Goal: Use online tool/utility: Use online tool/utility

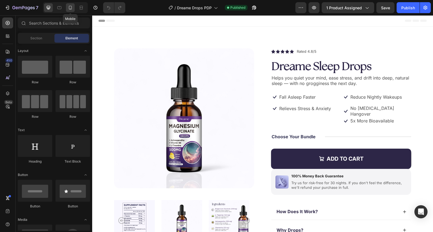
click at [70, 10] on icon at bounding box center [70, 7] width 5 height 5
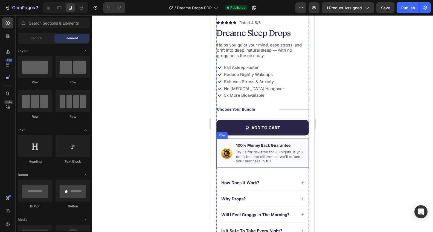
scroll to position [149, 0]
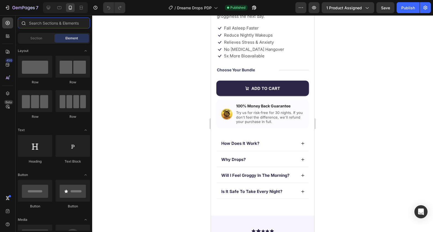
click at [39, 21] on input "text" at bounding box center [54, 23] width 72 height 11
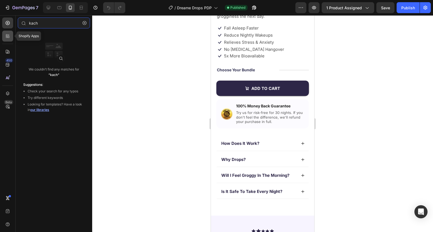
type input "kach"
click at [8, 40] on div at bounding box center [7, 36] width 11 height 11
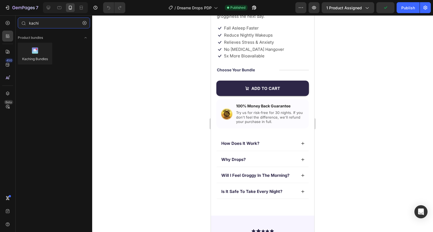
type input "kachi"
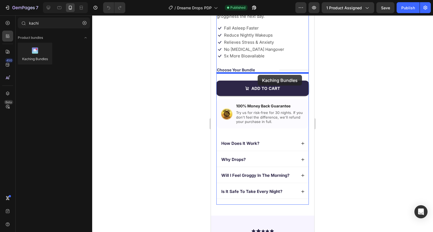
drag, startPoint x: 279, startPoint y: 73, endPoint x: 258, endPoint y: 75, distance: 21.2
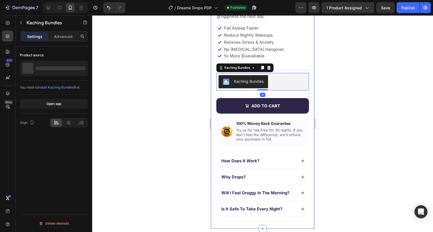
click at [324, 103] on div at bounding box center [262, 123] width 341 height 217
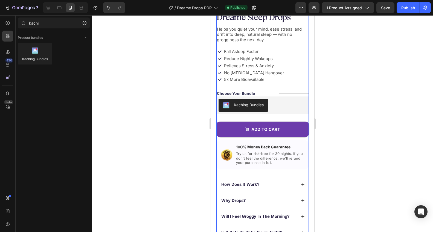
scroll to position [113, 0]
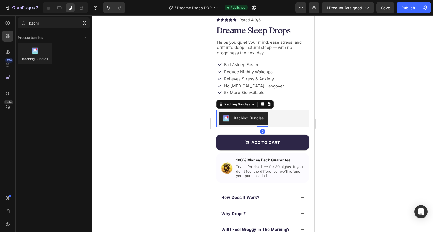
drag, startPoint x: 260, startPoint y: 113, endPoint x: 214, endPoint y: 83, distance: 55.2
click at [260, 113] on button "Kaching Bundles" at bounding box center [244, 118] width 50 height 13
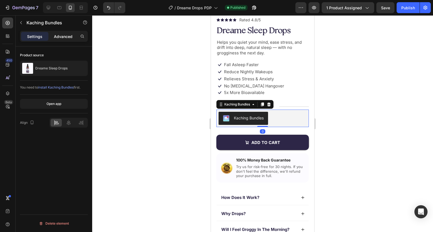
click at [61, 37] on p "Advanced" at bounding box center [63, 37] width 19 height 6
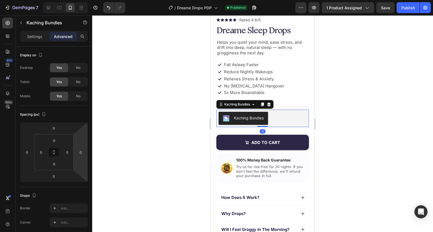
click at [110, 159] on div at bounding box center [262, 123] width 341 height 217
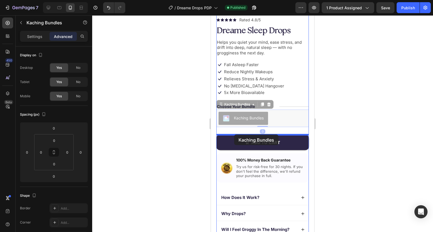
drag, startPoint x: 235, startPoint y: 123, endPoint x: 234, endPoint y: 135, distance: 11.2
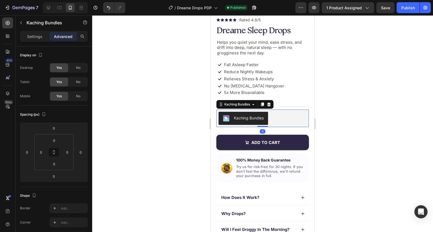
drag, startPoint x: 349, startPoint y: 125, endPoint x: 343, endPoint y: 126, distance: 6.3
click at [349, 125] on div at bounding box center [262, 123] width 341 height 217
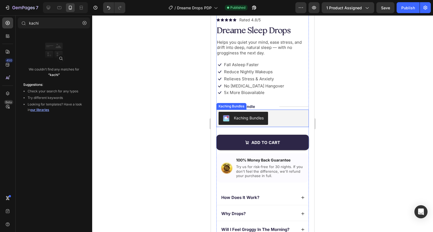
click at [264, 117] on div "Kaching Bundles" at bounding box center [249, 118] width 30 height 6
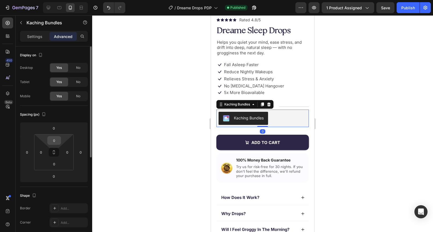
drag, startPoint x: 53, startPoint y: 139, endPoint x: 50, endPoint y: 137, distance: 3.3
click at [52, 139] on input "0" at bounding box center [54, 141] width 11 height 8
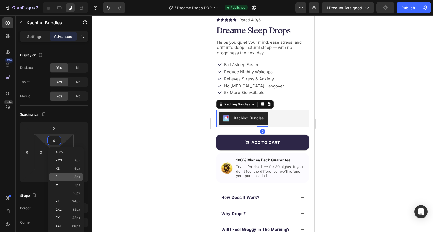
click at [69, 177] on p "S 8px" at bounding box center [68, 177] width 25 height 4
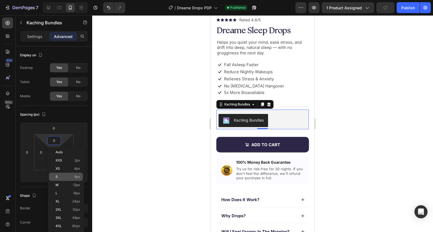
type input "8"
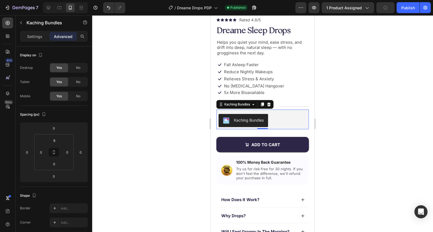
click at [127, 179] on div at bounding box center [262, 123] width 341 height 217
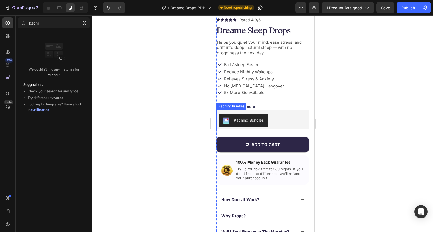
click at [257, 117] on div "Kaching Bundles" at bounding box center [249, 120] width 30 height 6
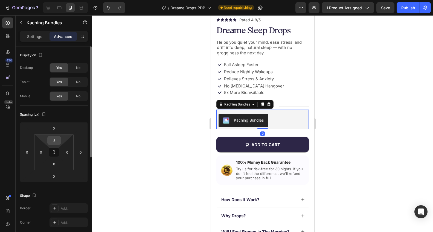
click at [53, 138] on input "8" at bounding box center [54, 141] width 11 height 8
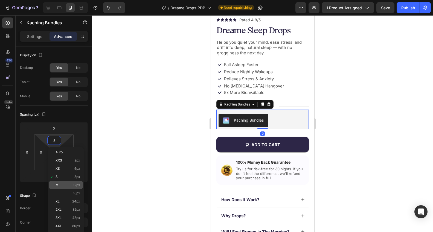
drag, startPoint x: 59, startPoint y: 184, endPoint x: 62, endPoint y: 183, distance: 3.4
click at [59, 184] on p "M 12px" at bounding box center [68, 185] width 25 height 4
type input "12"
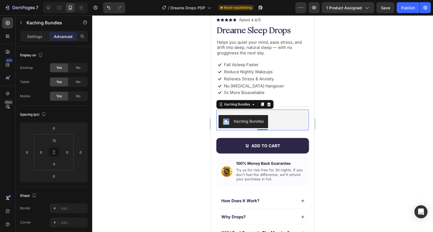
click at [124, 185] on div at bounding box center [262, 123] width 341 height 217
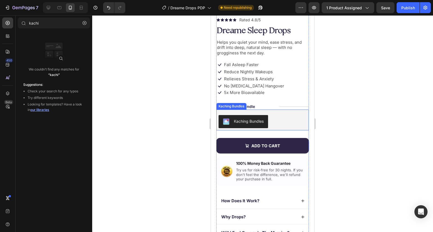
click at [229, 123] on img "Kaching Bundles" at bounding box center [226, 122] width 7 height 7
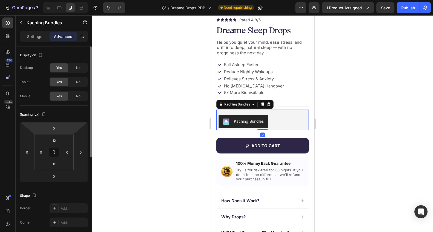
drag, startPoint x: 28, startPoint y: 35, endPoint x: 31, endPoint y: 49, distance: 14.0
click at [28, 35] on p "Settings" at bounding box center [34, 37] width 15 height 6
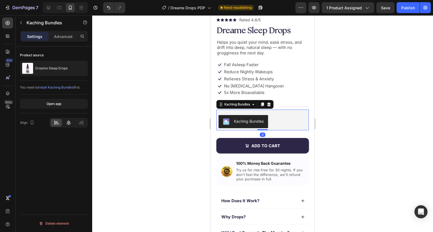
click at [66, 123] on div at bounding box center [68, 123] width 11 height 8
drag, startPoint x: 144, startPoint y: 137, endPoint x: 140, endPoint y: 137, distance: 3.9
click at [143, 137] on div at bounding box center [262, 123] width 341 height 217
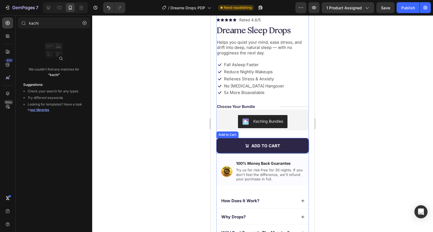
click at [226, 136] on div "Add to Cart" at bounding box center [228, 135] width 20 height 5
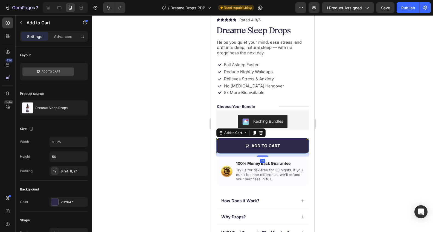
drag, startPoint x: 56, startPoint y: 33, endPoint x: 93, endPoint y: 53, distance: 41.8
click at [56, 33] on div "Advanced" at bounding box center [63, 36] width 27 height 9
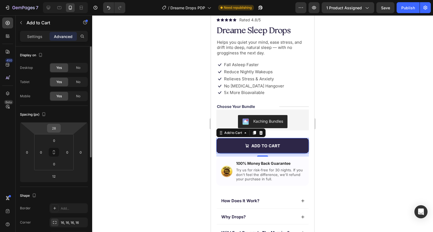
click at [54, 127] on input "28" at bounding box center [53, 128] width 11 height 8
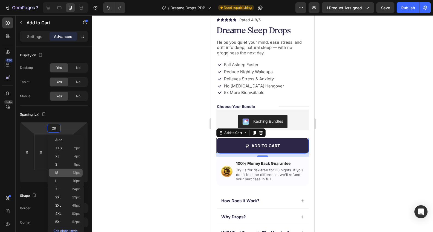
click at [70, 171] on p "M 12px" at bounding box center [67, 173] width 25 height 4
type input "12"
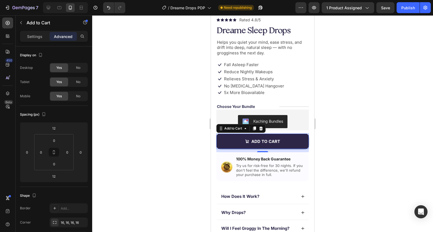
drag, startPoint x: 131, startPoint y: 174, endPoint x: 134, endPoint y: 173, distance: 3.7
click at [133, 174] on div at bounding box center [262, 123] width 341 height 217
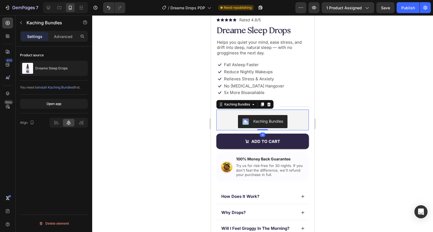
click at [268, 117] on button "Kaching Bundles" at bounding box center [263, 121] width 50 height 13
click at [53, 41] on div "Settings Advanced" at bounding box center [54, 36] width 68 height 11
click at [53, 38] on div "Advanced" at bounding box center [63, 36] width 27 height 9
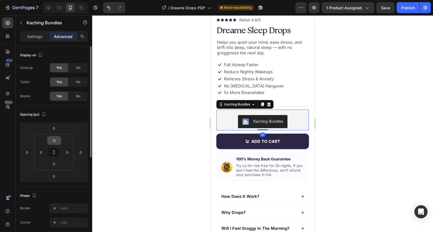
click at [54, 140] on input "12" at bounding box center [54, 141] width 11 height 8
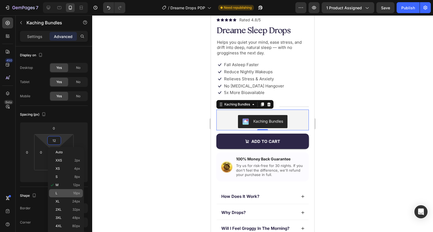
click at [68, 189] on div "L 16px" at bounding box center [66, 193] width 34 height 8
type input "16"
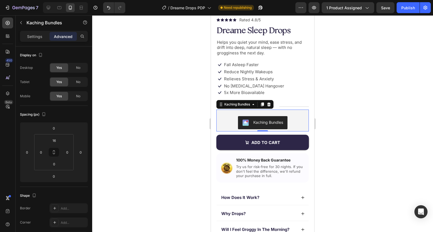
click at [135, 187] on div at bounding box center [262, 123] width 341 height 217
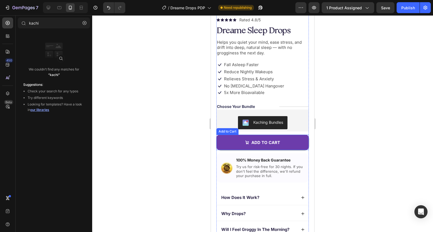
click at [227, 142] on button "Add to cart" at bounding box center [263, 142] width 93 height 15
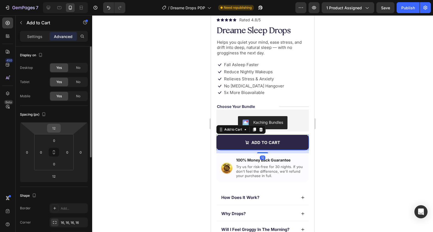
click at [52, 130] on input "12" at bounding box center [53, 128] width 11 height 8
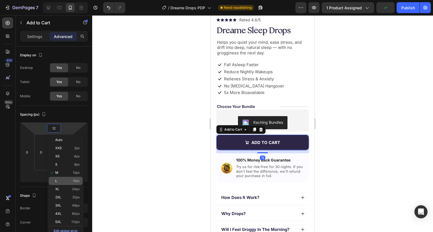
click at [64, 181] on p "L 16px" at bounding box center [67, 181] width 25 height 4
type input "16"
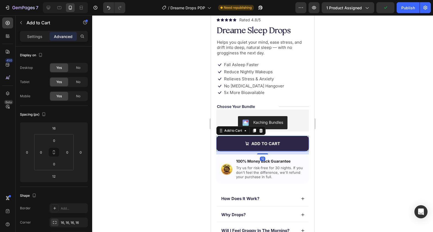
click at [123, 170] on div at bounding box center [262, 123] width 341 height 217
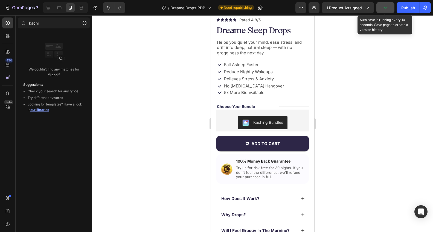
click at [384, 7] on icon "button" at bounding box center [385, 7] width 5 height 5
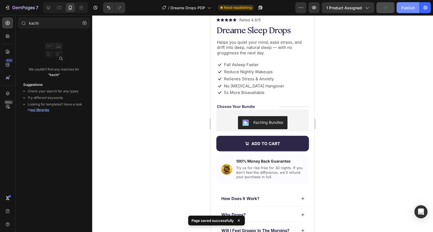
click at [401, 12] on button "Publish" at bounding box center [408, 7] width 23 height 11
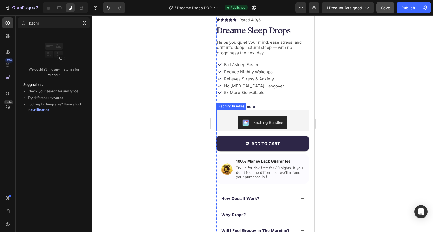
click at [228, 115] on div "Kaching Bundles" at bounding box center [263, 123] width 93 height 18
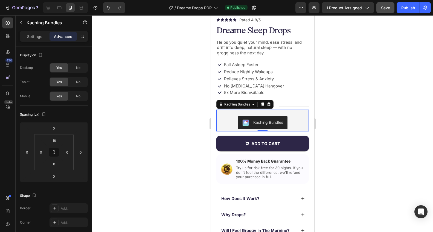
drag, startPoint x: 135, startPoint y: 138, endPoint x: 166, endPoint y: 128, distance: 33.3
click at [135, 138] on div at bounding box center [262, 123] width 341 height 217
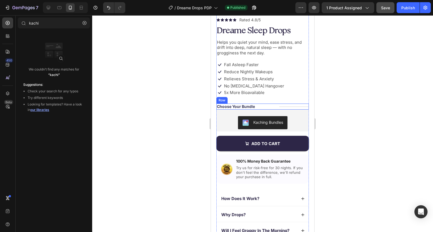
drag, startPoint x: 276, startPoint y: 108, endPoint x: 265, endPoint y: 108, distance: 11.8
click at [276, 108] on div "Choose Your Bundle Text Block Title Line Row" at bounding box center [263, 107] width 93 height 6
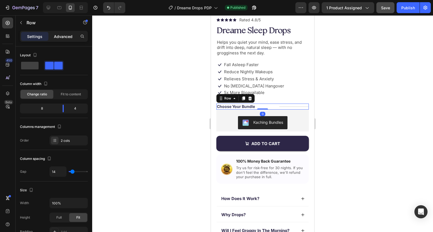
click at [53, 38] on div "Advanced" at bounding box center [63, 36] width 27 height 9
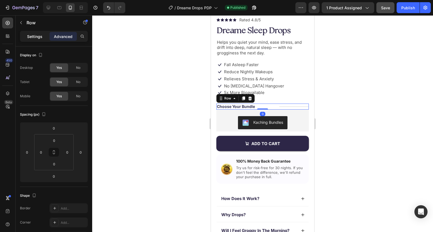
click at [29, 39] on p "Settings" at bounding box center [34, 37] width 15 height 6
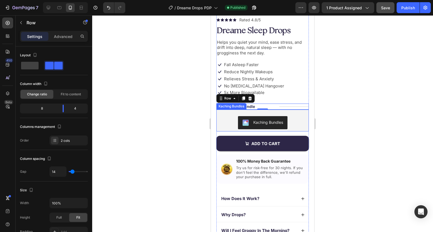
click at [262, 127] on button "Kaching Bundles" at bounding box center [263, 122] width 50 height 13
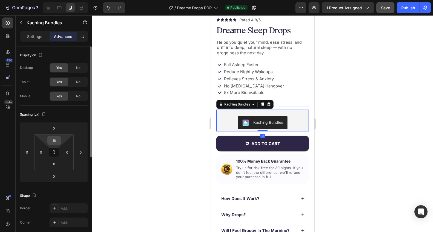
click at [55, 142] on input "16" at bounding box center [54, 141] width 11 height 8
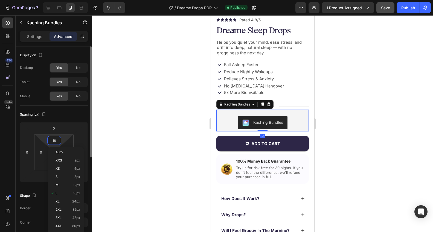
type input "0"
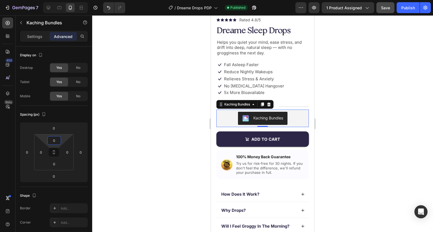
click at [132, 147] on div at bounding box center [262, 123] width 341 height 217
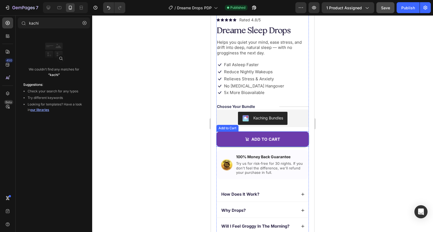
drag, startPoint x: 242, startPoint y: 133, endPoint x: 233, endPoint y: 133, distance: 9.3
click at [242, 133] on button "Add to cart" at bounding box center [263, 139] width 93 height 15
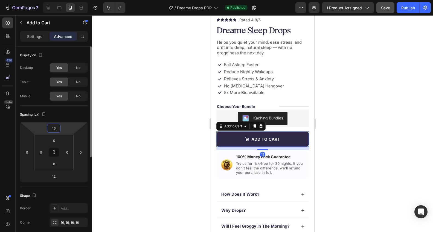
click at [52, 129] on input "16" at bounding box center [53, 128] width 11 height 8
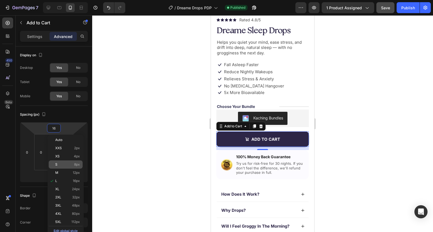
click at [62, 167] on div "S 8px" at bounding box center [66, 165] width 34 height 8
type input "8"
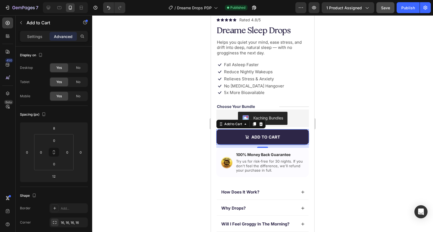
click at [130, 175] on div at bounding box center [262, 123] width 341 height 217
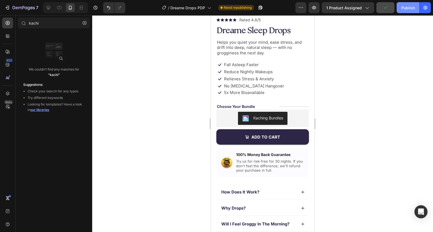
click at [403, 8] on div "Publish" at bounding box center [409, 8] width 14 height 6
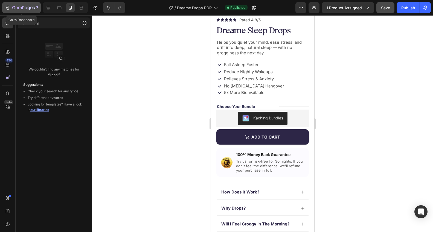
click at [17, 8] on icon "button" at bounding box center [17, 8] width 2 height 2
